Goal: Transaction & Acquisition: Purchase product/service

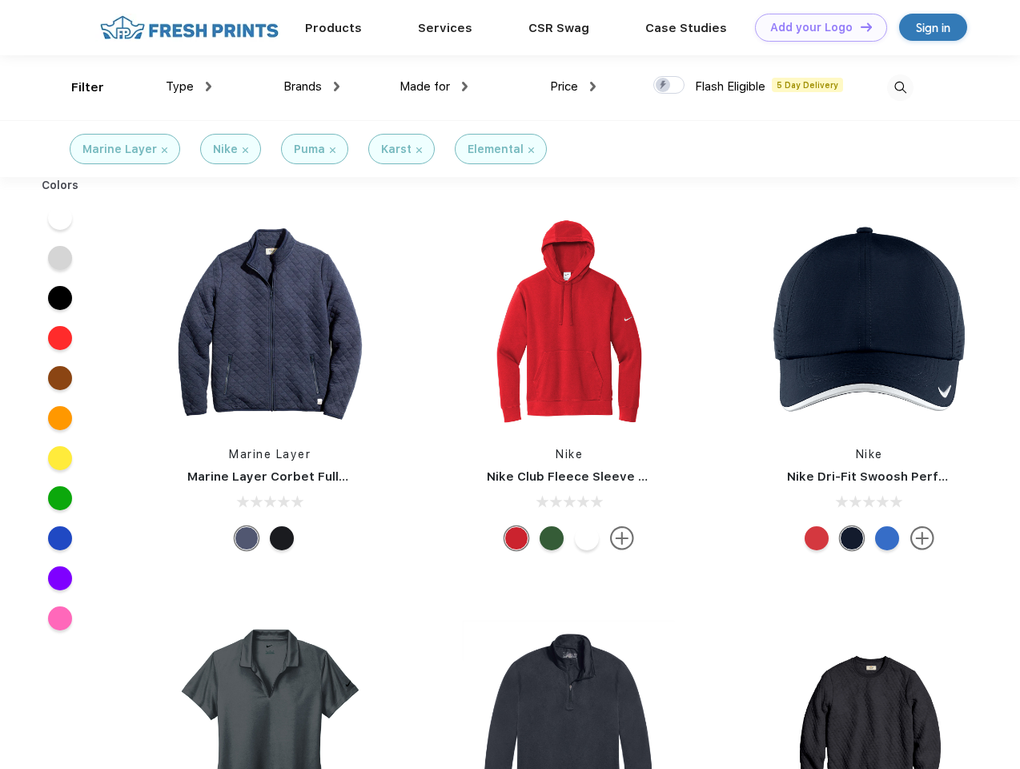
scroll to position [1, 0]
click at [815, 27] on link "Add your Logo Design Tool" at bounding box center [821, 28] width 132 height 28
click at [0, 0] on div "Design Tool" at bounding box center [0, 0] width 0 height 0
click at [859, 26] on link "Add your Logo Design Tool" at bounding box center [821, 28] width 132 height 28
click at [77, 87] on div "Filter" at bounding box center [87, 87] width 33 height 18
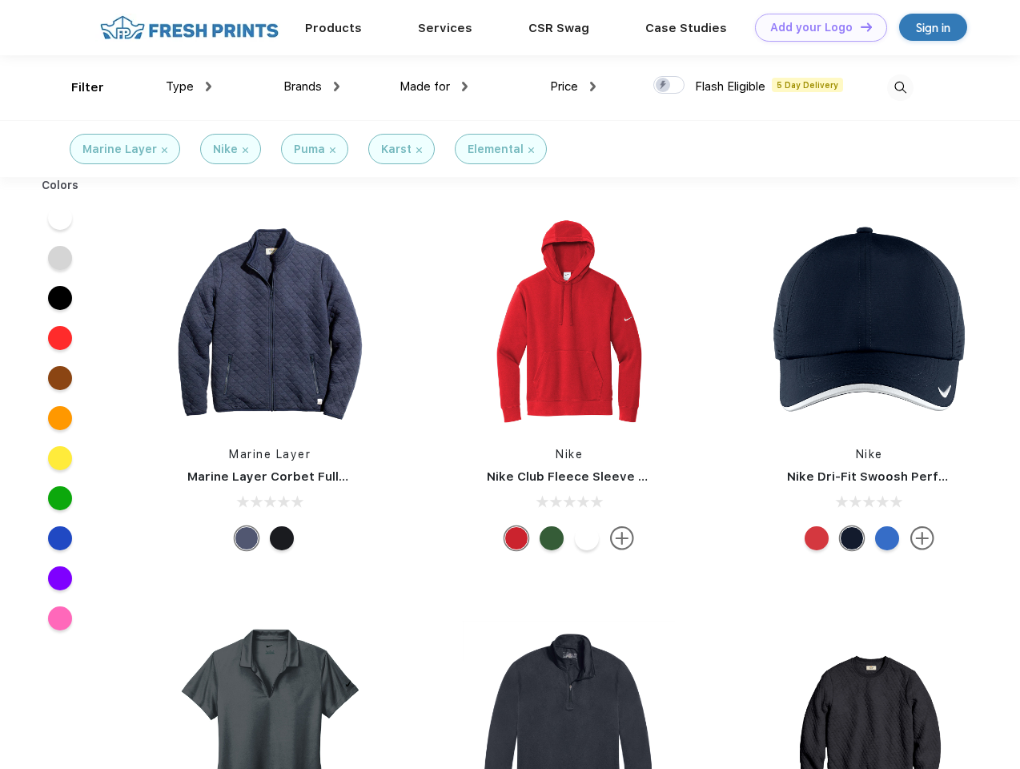
click at [189, 87] on span "Type" at bounding box center [180, 86] width 28 height 14
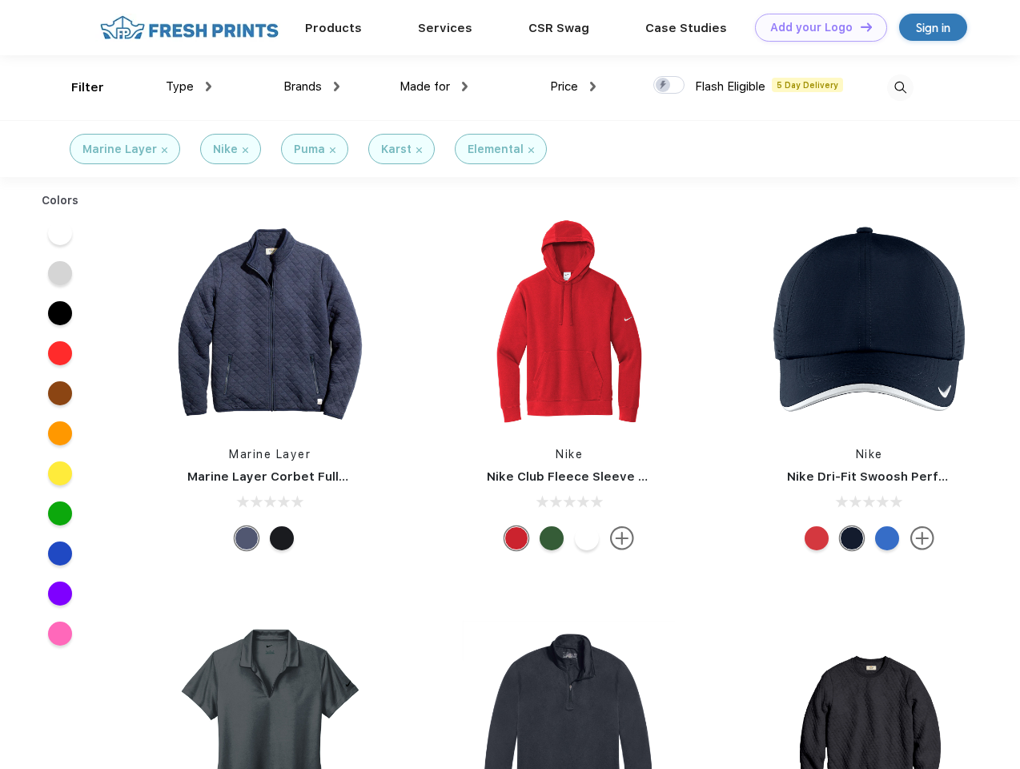
click at [312, 87] on span "Brands" at bounding box center [303, 86] width 38 height 14
click at [434, 87] on span "Made for" at bounding box center [425, 86] width 50 height 14
click at [574, 87] on span "Price" at bounding box center [564, 86] width 28 height 14
click at [670, 86] on div at bounding box center [669, 85] width 31 height 18
click at [664, 86] on input "checkbox" at bounding box center [659, 80] width 10 height 10
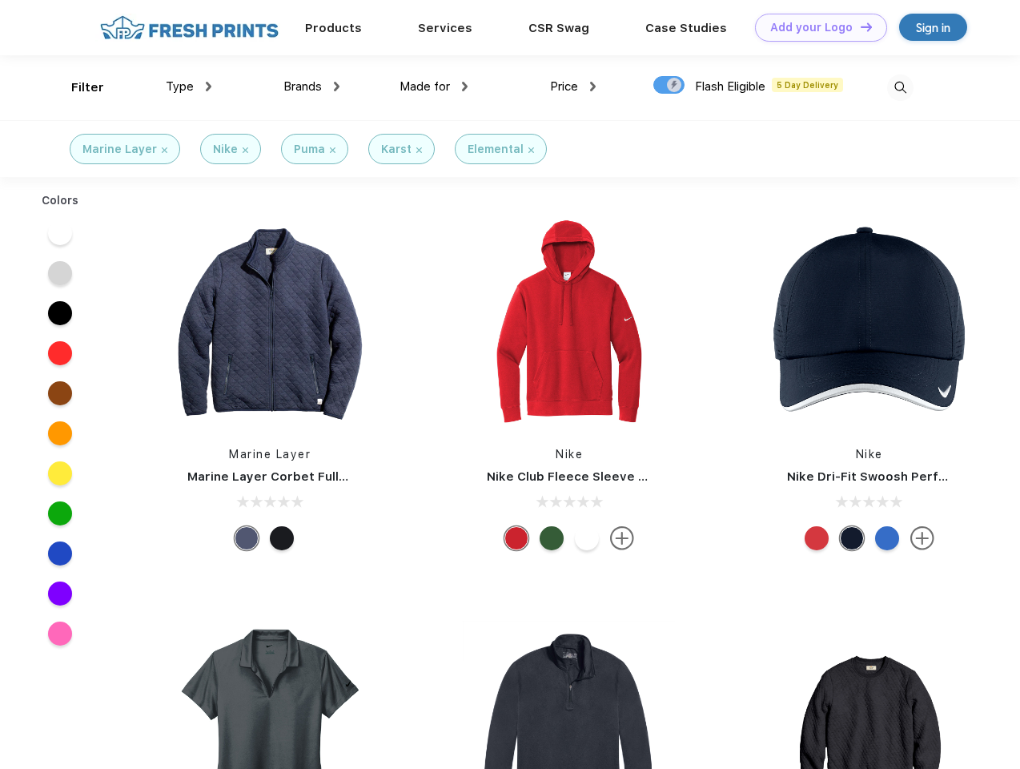
click at [900, 87] on img at bounding box center [900, 87] width 26 height 26
